Goal: Navigation & Orientation: Find specific page/section

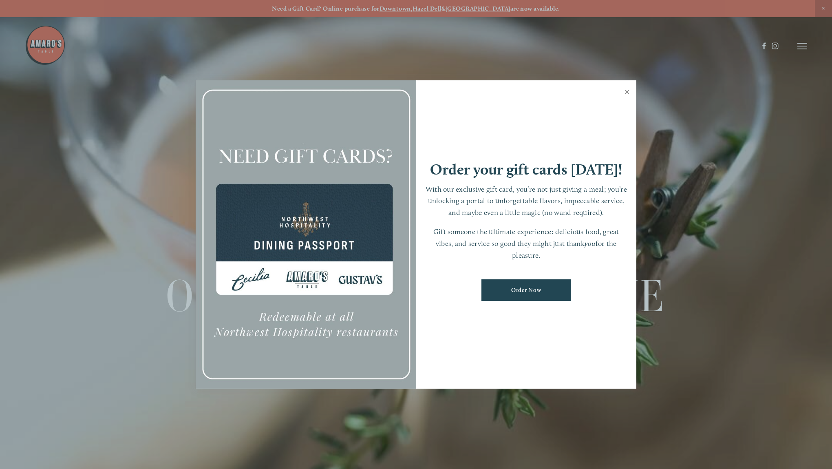
click at [626, 93] on link "Close" at bounding box center [627, 93] width 16 height 23
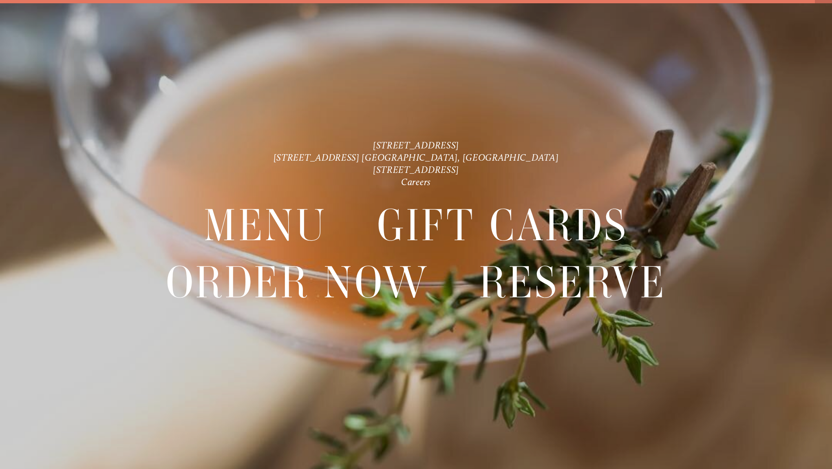
scroll to position [17, 0]
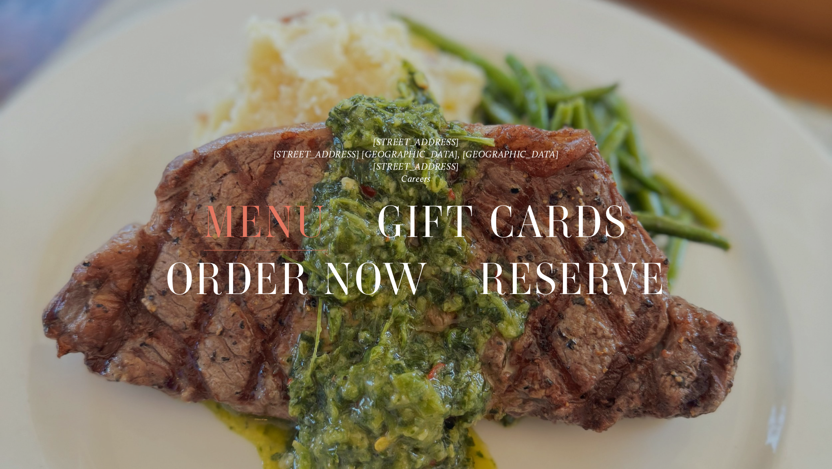
click at [257, 220] on span "Menu" at bounding box center [265, 222] width 123 height 57
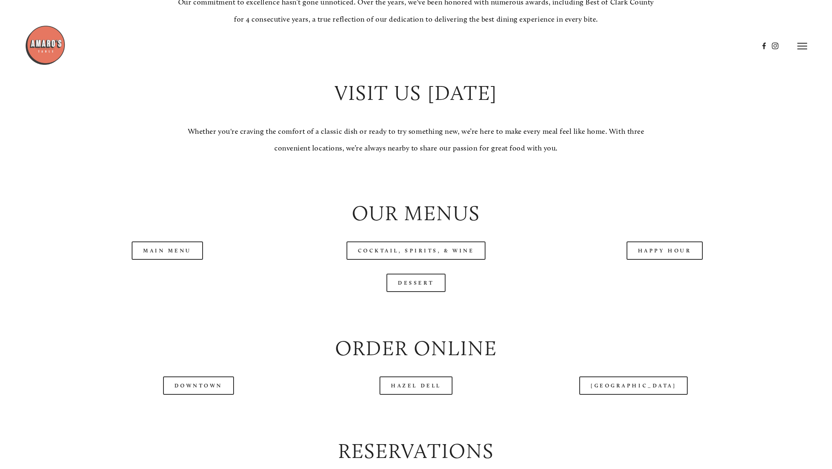
scroll to position [734, 0]
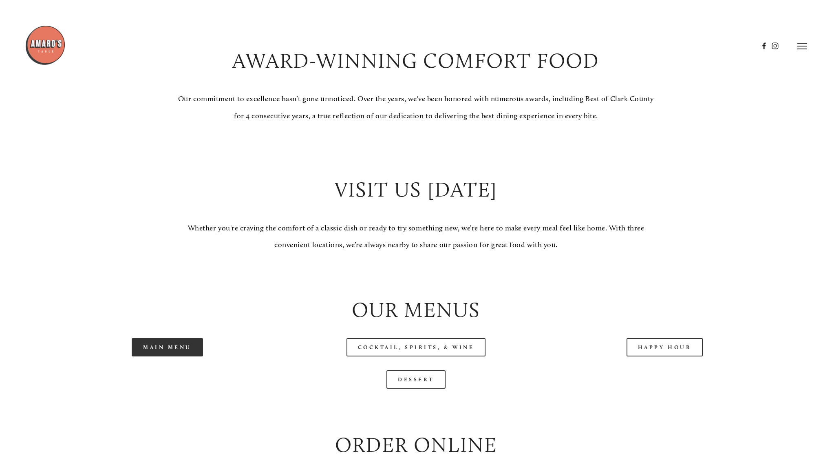
click at [153, 352] on link "Main Menu" at bounding box center [167, 347] width 71 height 18
